Goal: Navigation & Orientation: Find specific page/section

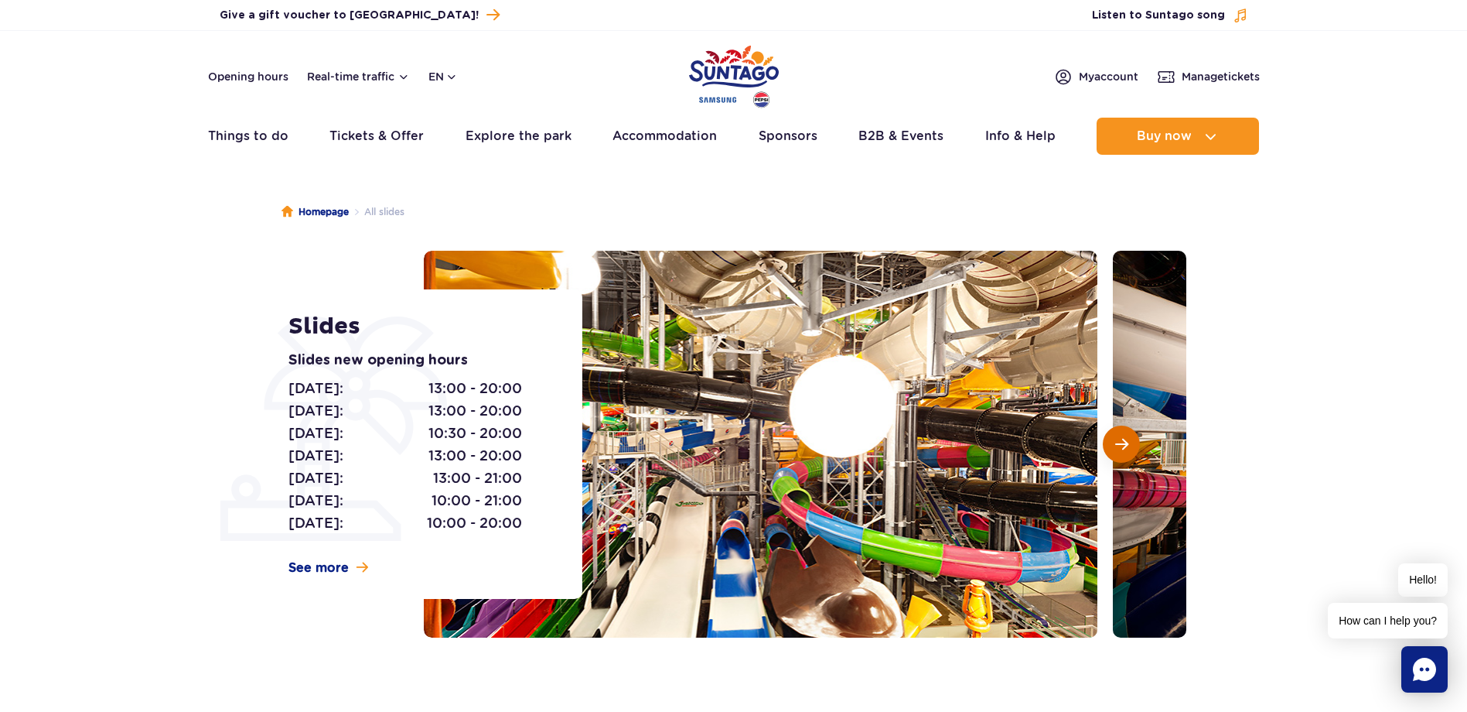
click at [1128, 446] on span "Next slide" at bounding box center [1121, 444] width 13 height 14
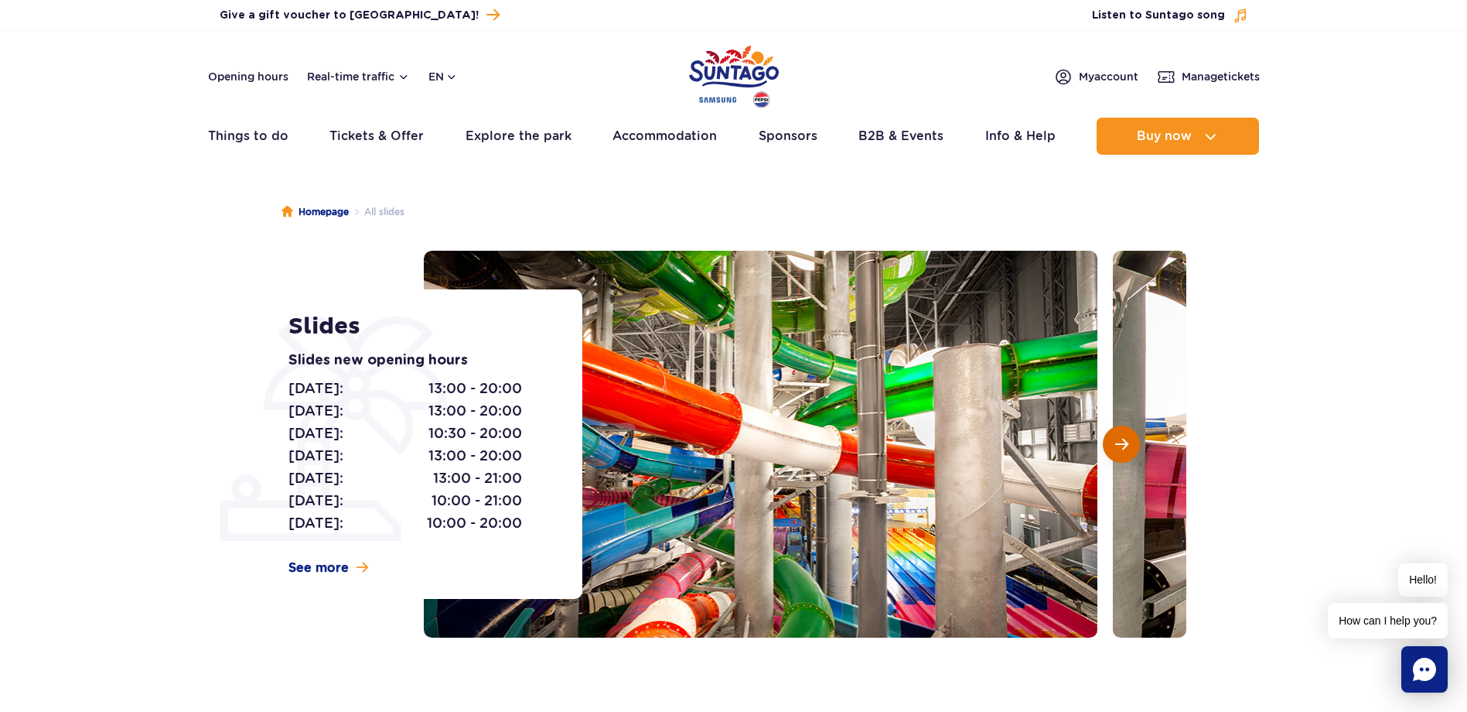
click at [1128, 446] on span "Next slide" at bounding box center [1121, 444] width 13 height 14
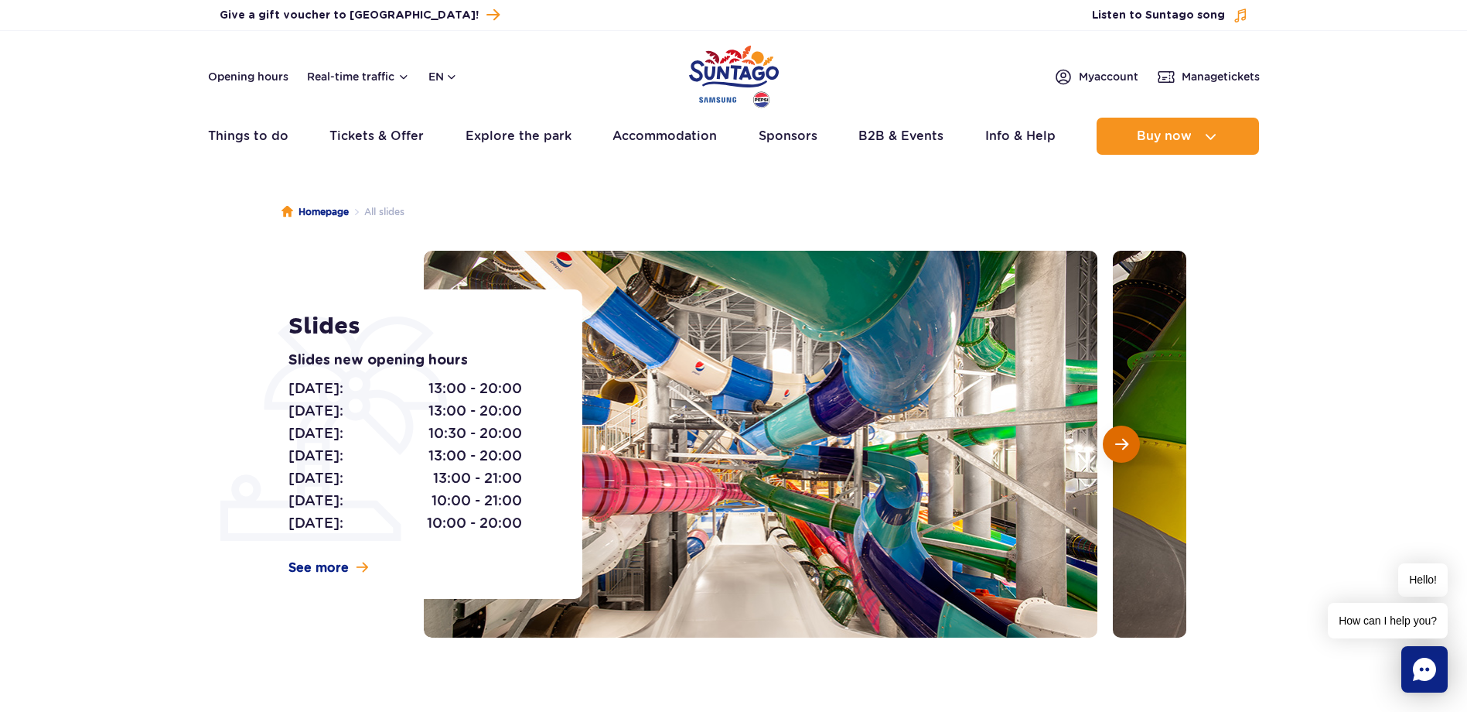
click at [1128, 446] on span "Next slide" at bounding box center [1121, 444] width 13 height 14
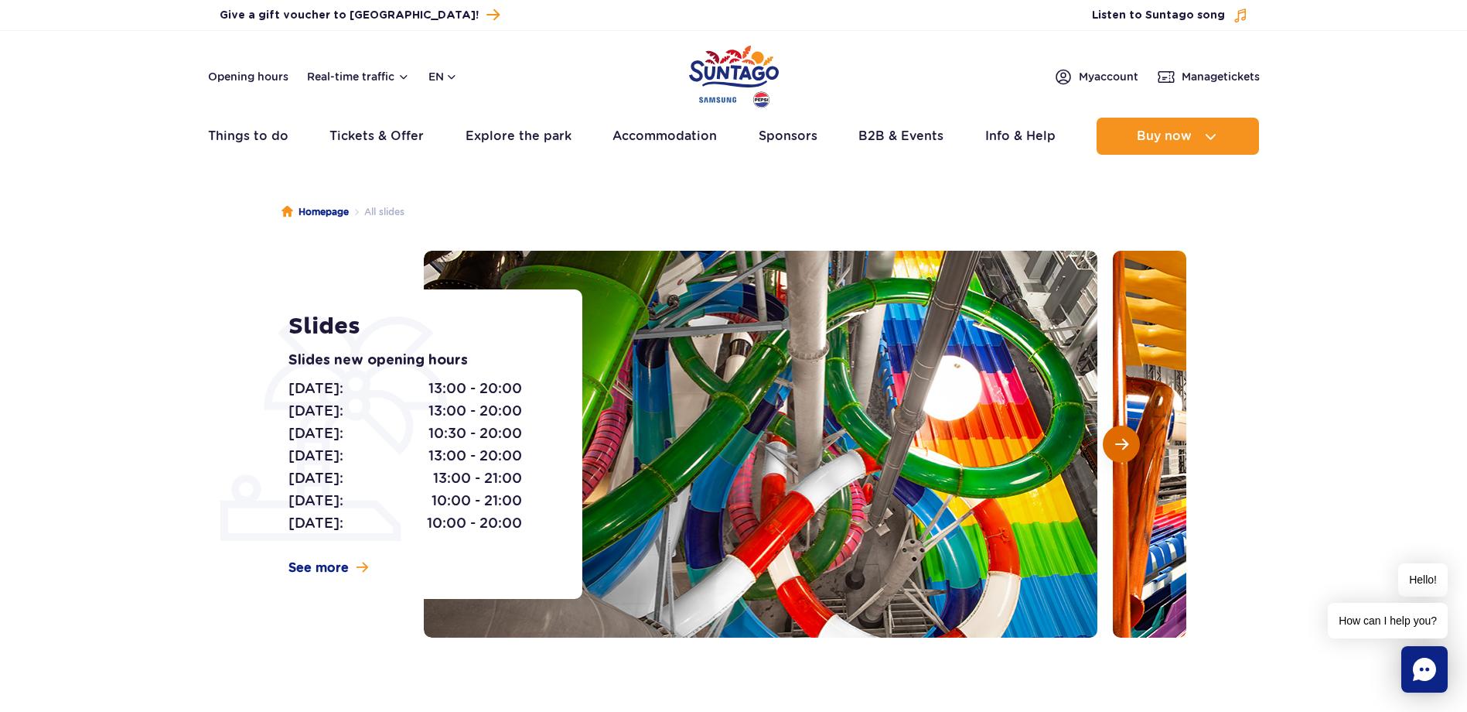
click at [1127, 446] on span "Next slide" at bounding box center [1121, 444] width 13 height 14
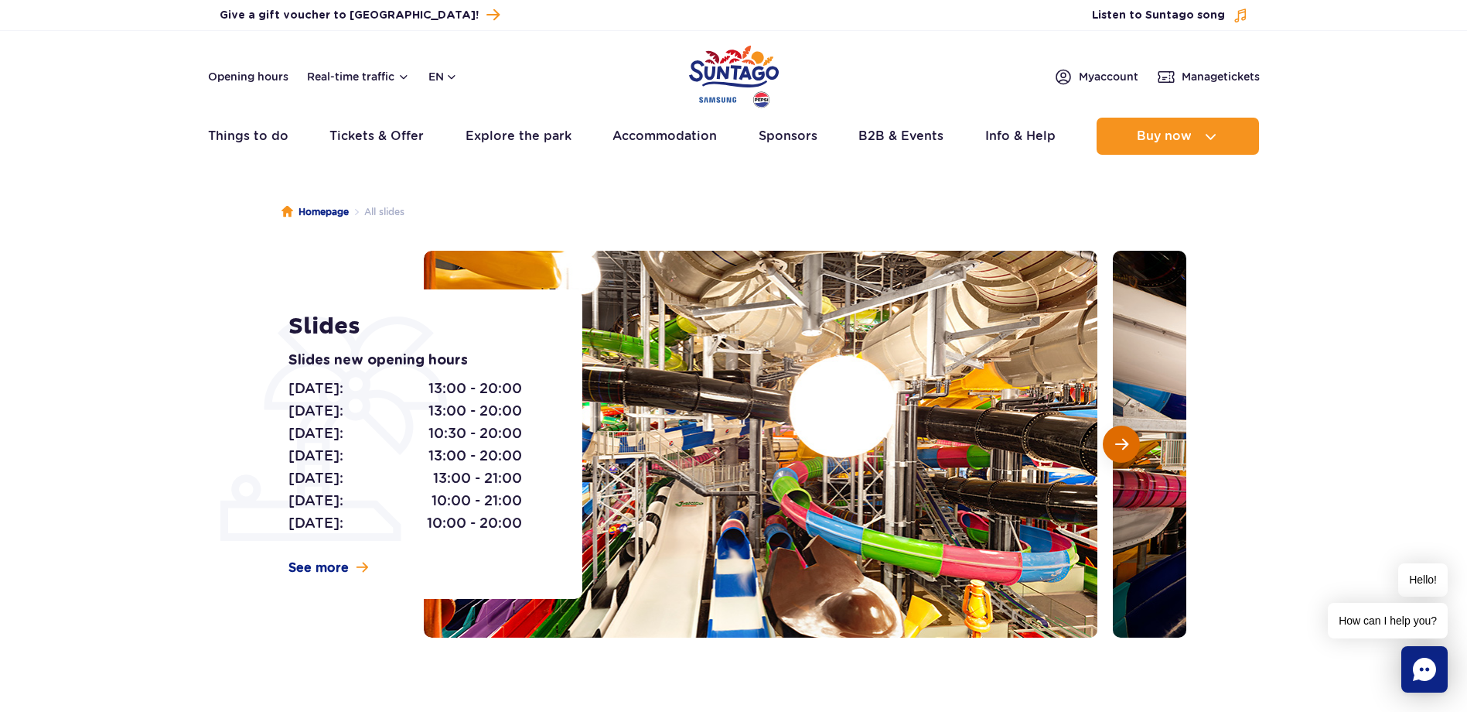
click at [1127, 446] on span "Next slide" at bounding box center [1121, 444] width 13 height 14
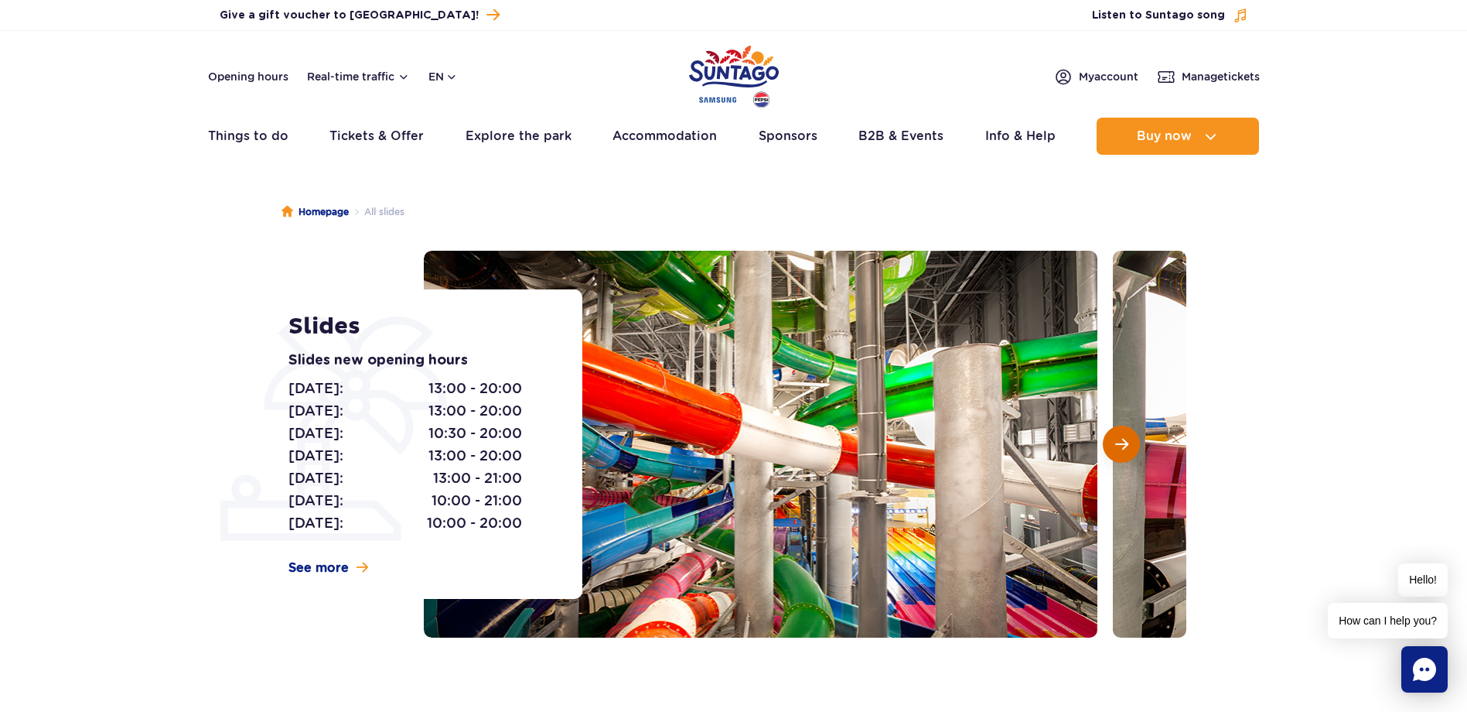
click at [1126, 444] on span "Next slide" at bounding box center [1121, 444] width 13 height 14
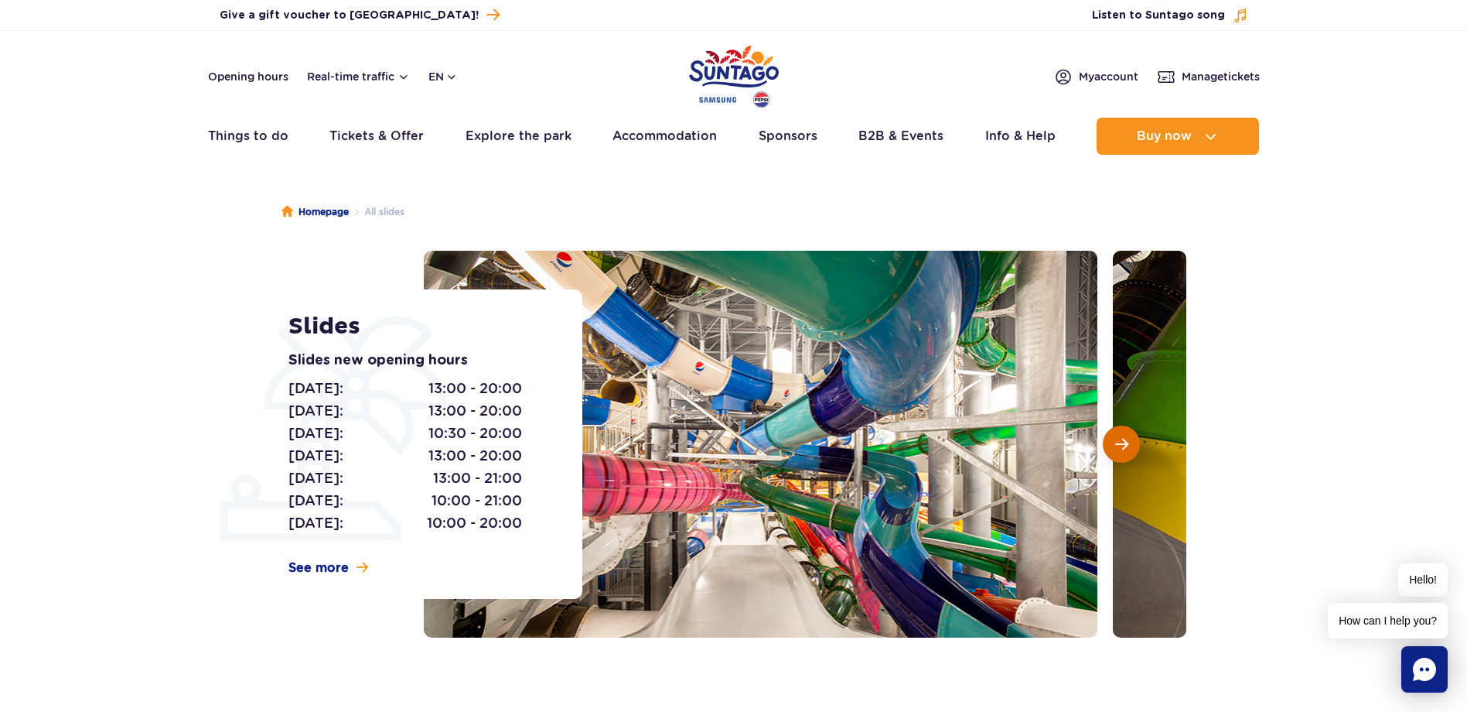
click at [1125, 444] on span "Next slide" at bounding box center [1121, 444] width 13 height 14
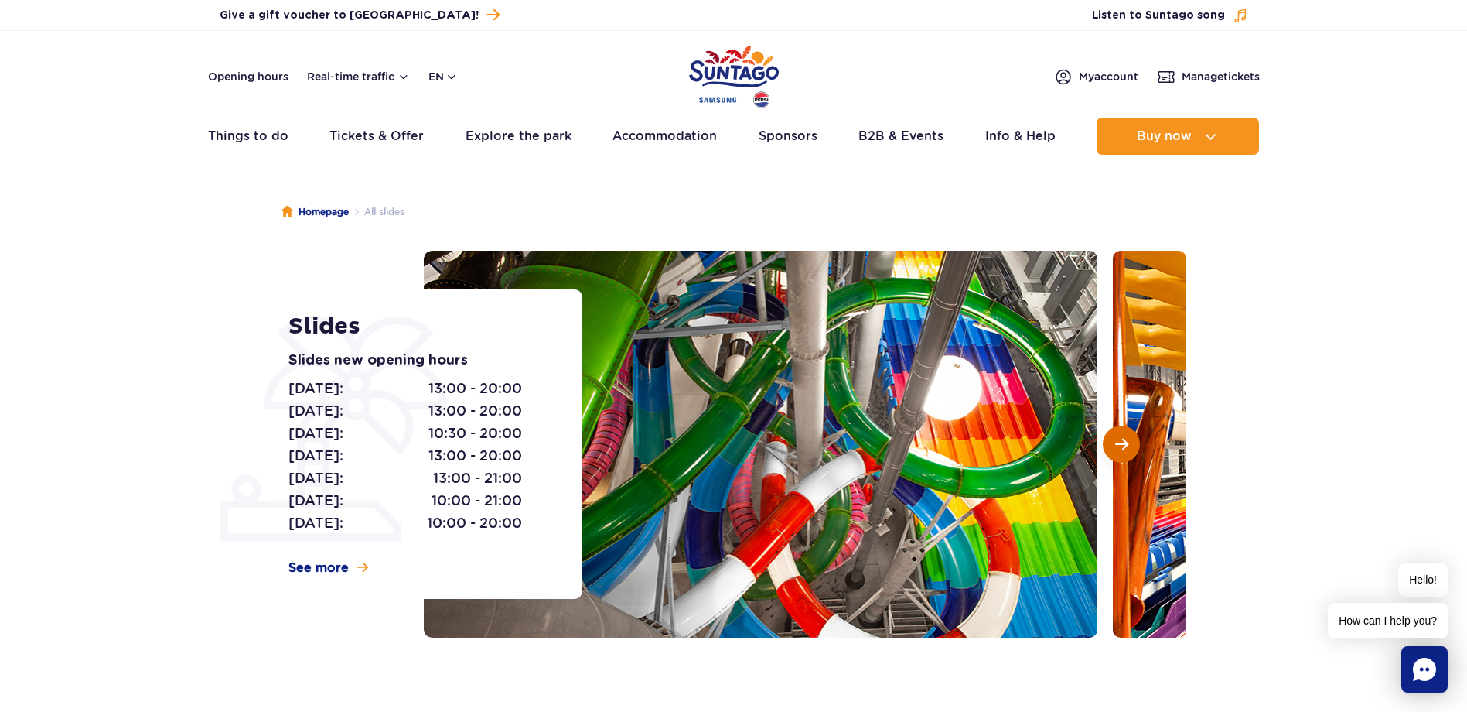
click at [1125, 444] on span "Next slide" at bounding box center [1121, 444] width 13 height 14
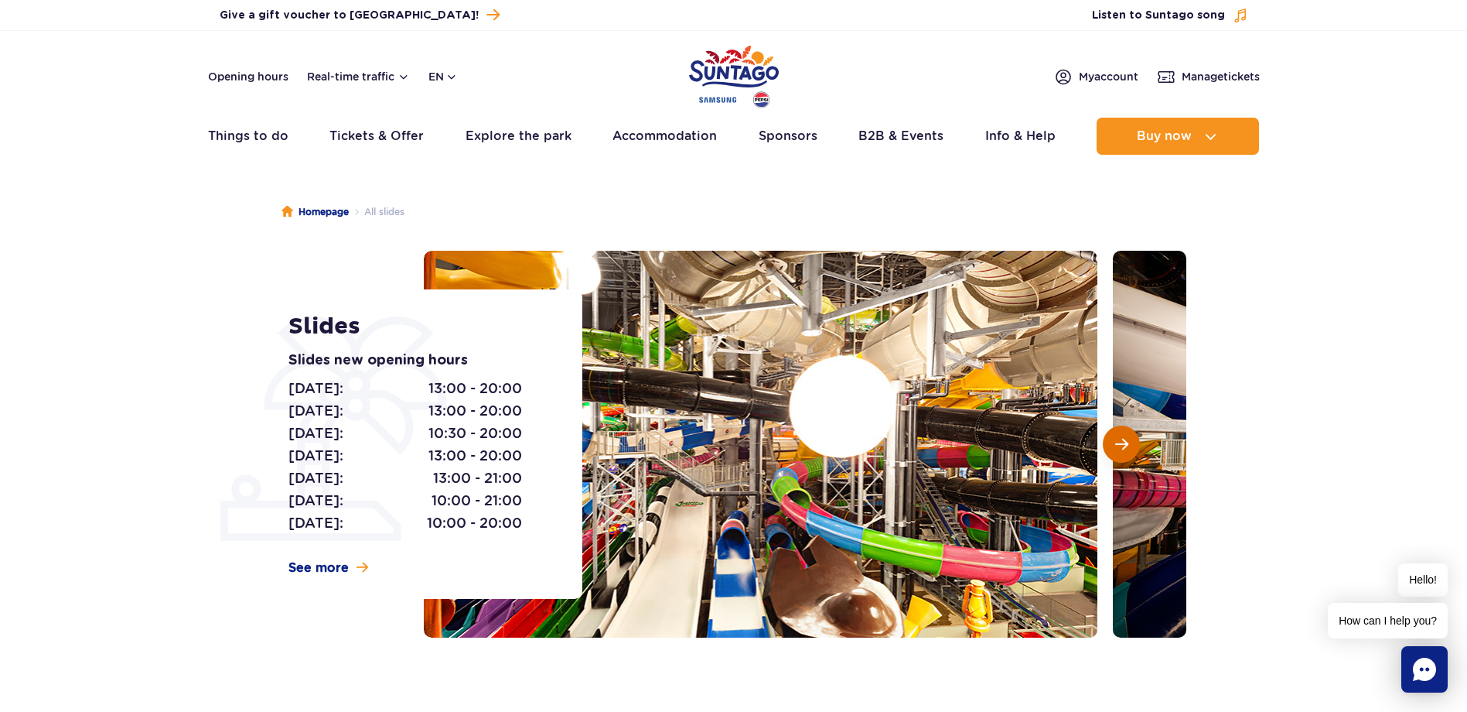
click at [1125, 444] on span "Next slide" at bounding box center [1121, 444] width 13 height 14
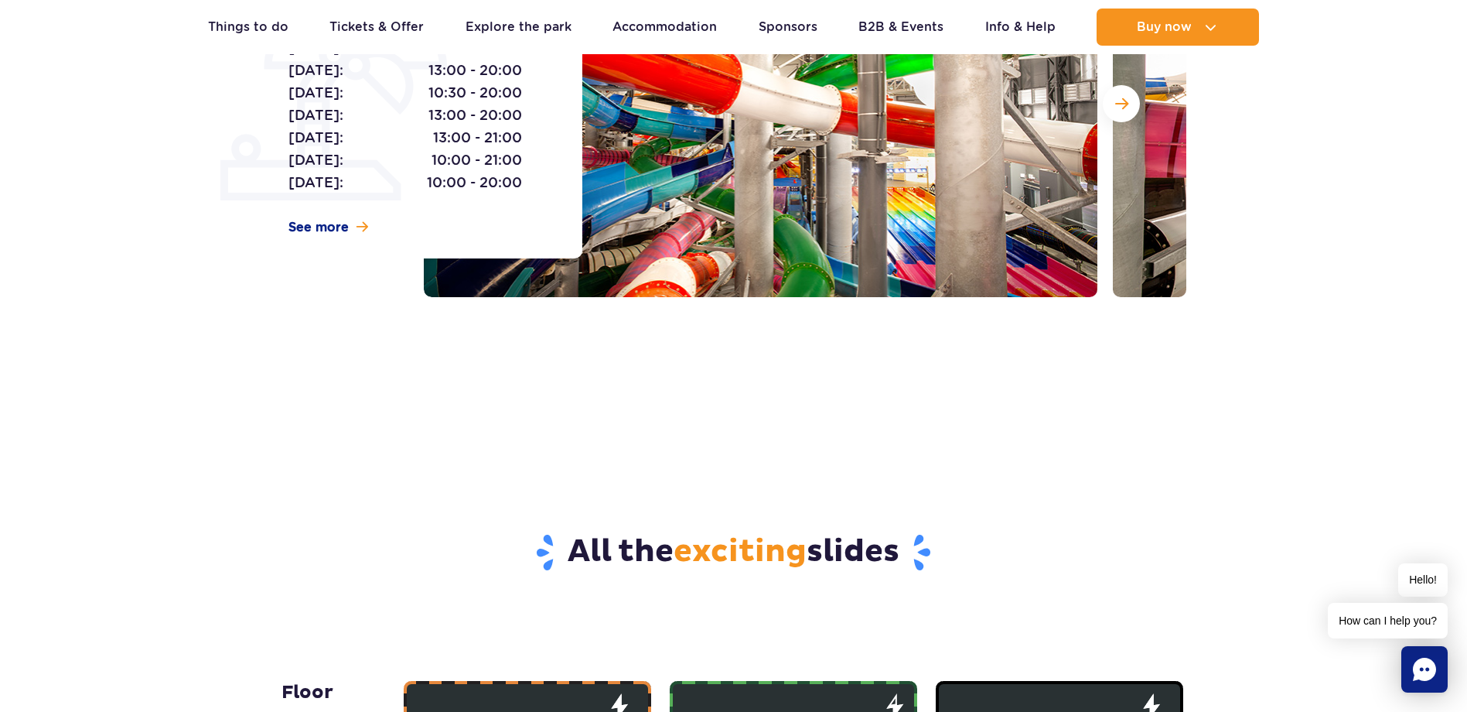
scroll to position [155, 0]
